Goal: Task Accomplishment & Management: Manage account settings

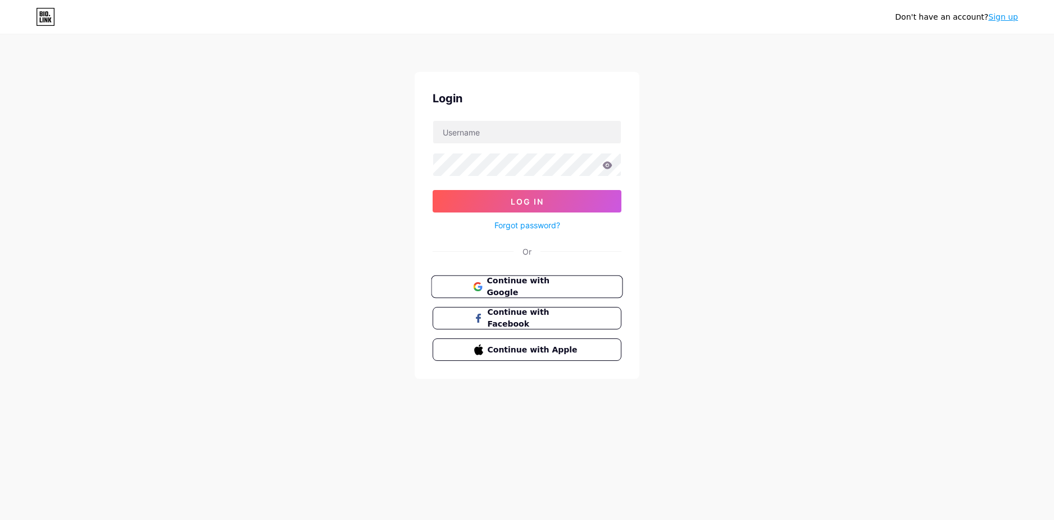
click at [536, 284] on span "Continue with Google" at bounding box center [534, 287] width 94 height 24
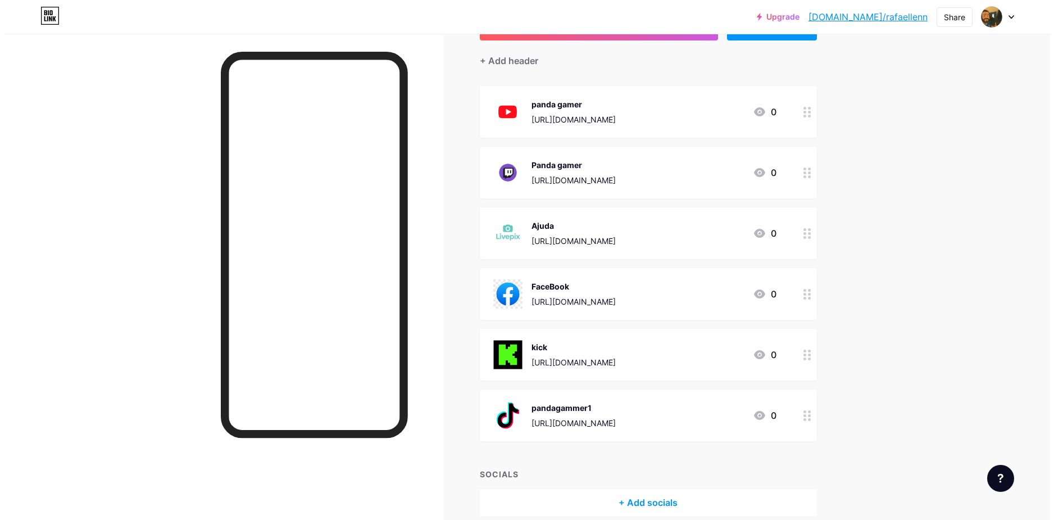
scroll to position [87, 0]
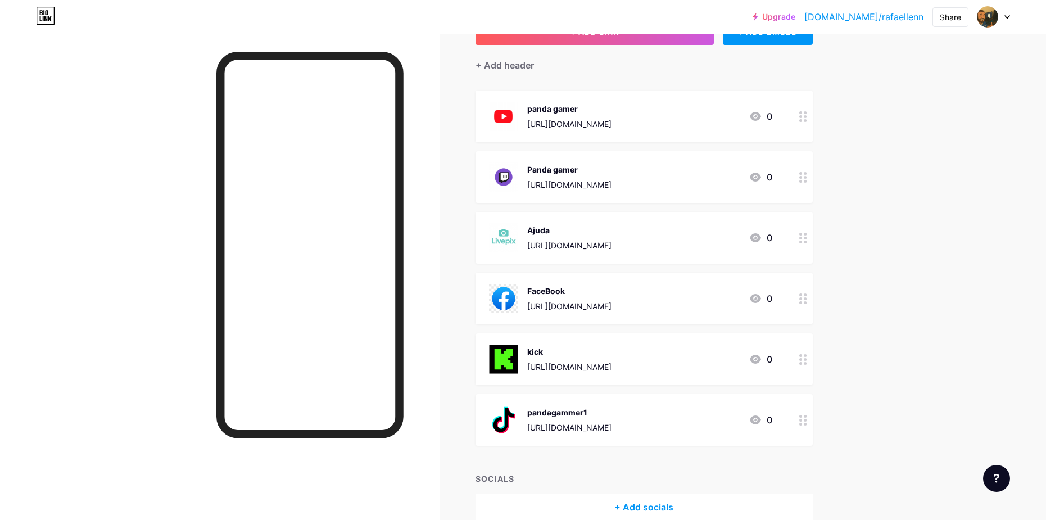
click at [802, 419] on circle at bounding box center [800, 420] width 3 height 3
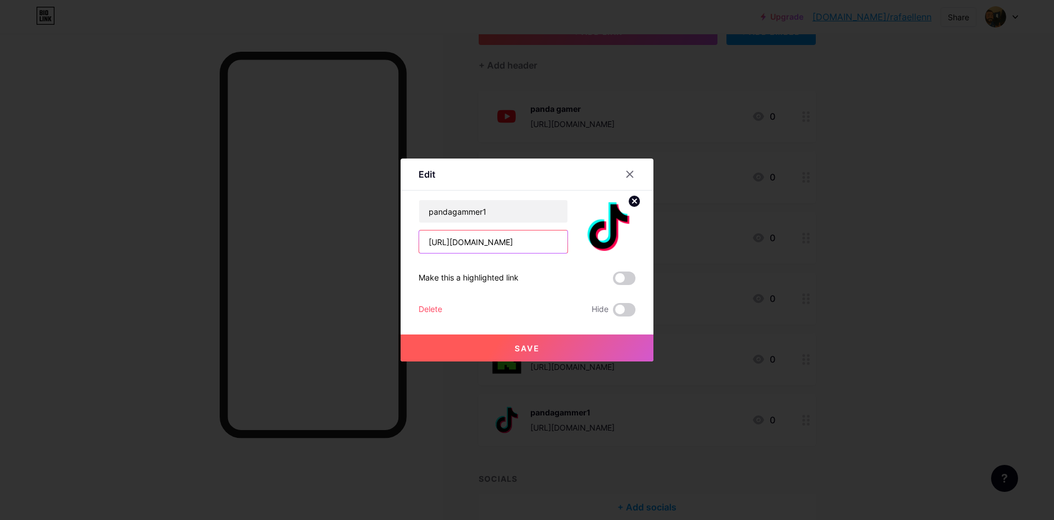
click at [541, 242] on input "[URL][DOMAIN_NAME]" at bounding box center [493, 241] width 148 height 22
paste input "6"
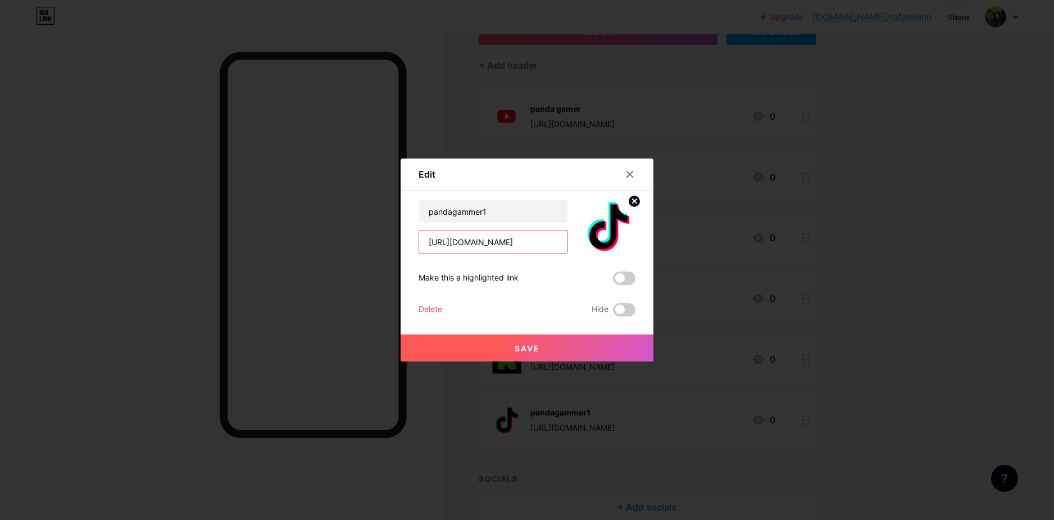
type input "https://www.tiktok.com/@pandagammer16?lang=pt-BR"
click at [563, 346] on button "Save" at bounding box center [527, 347] width 253 height 27
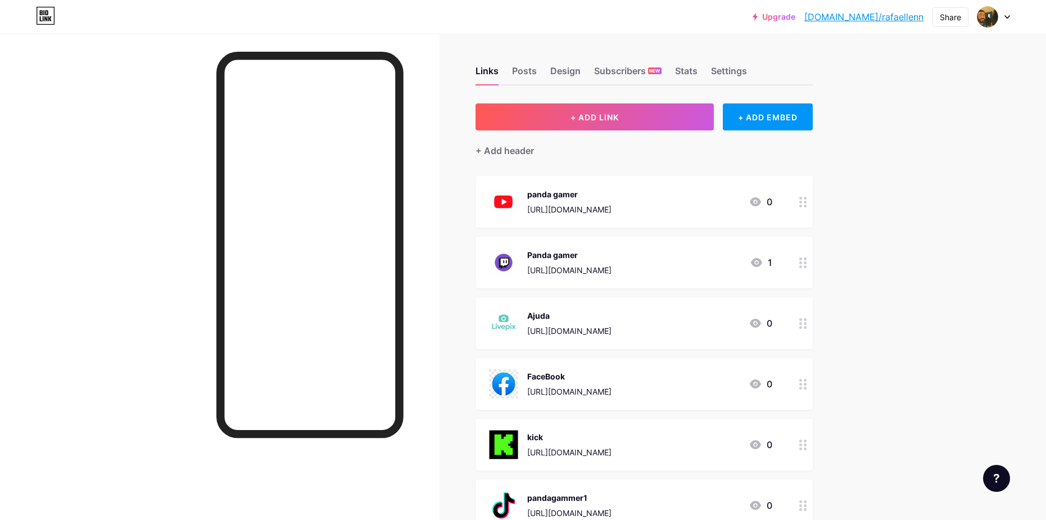
scroll to position [0, 0]
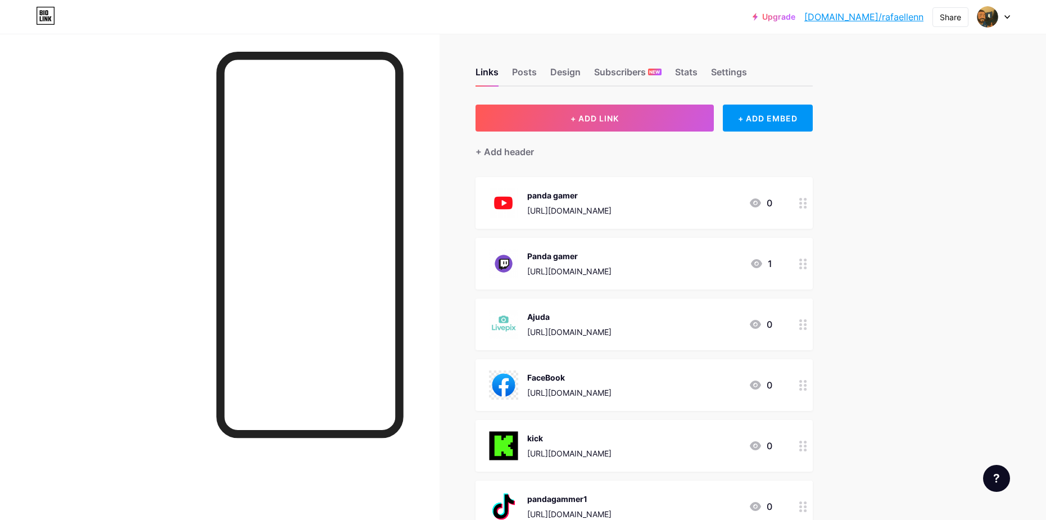
click at [892, 19] on link "bio.link/rafaellenn" at bounding box center [863, 16] width 119 height 13
click at [656, 125] on button "+ ADD LINK" at bounding box center [594, 118] width 239 height 27
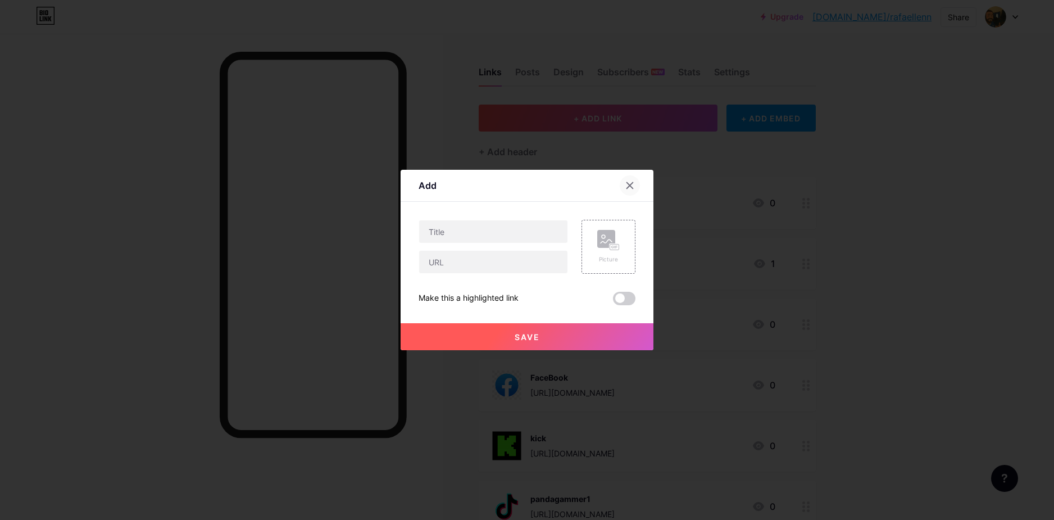
click at [625, 184] on icon at bounding box center [629, 185] width 9 height 9
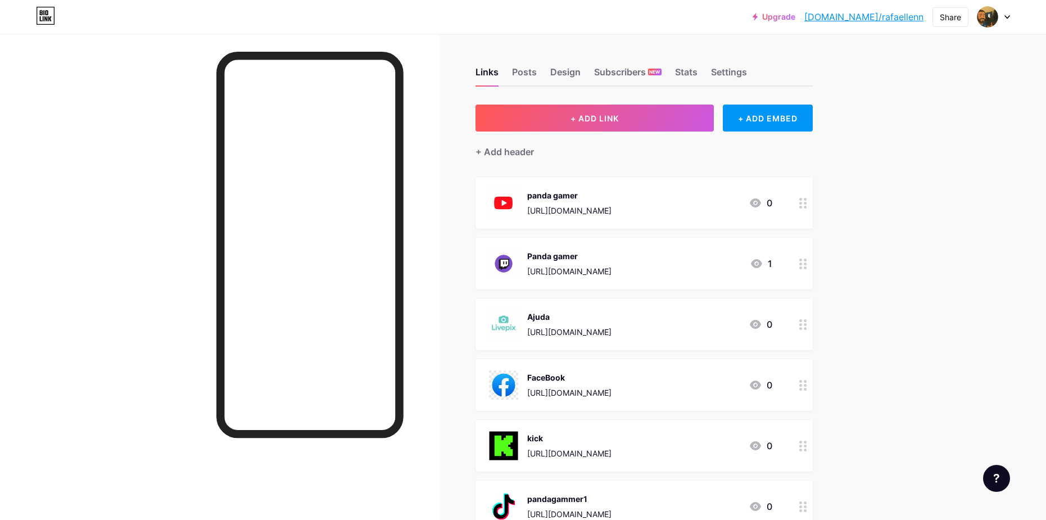
click at [1016, 17] on div "Upgrade bio.link/rafael... bio.link/rafaellenn Share Switch accounts Panda game…" at bounding box center [523, 17] width 1046 height 20
click at [1008, 19] on icon at bounding box center [1007, 17] width 6 height 4
click at [1030, 93] on div "Upgrade bio.link/rafael... bio.link/rafaellenn Share Switch accounts Panda game…" at bounding box center [523, 331] width 1046 height 663
